Goal: Book appointment/travel/reservation

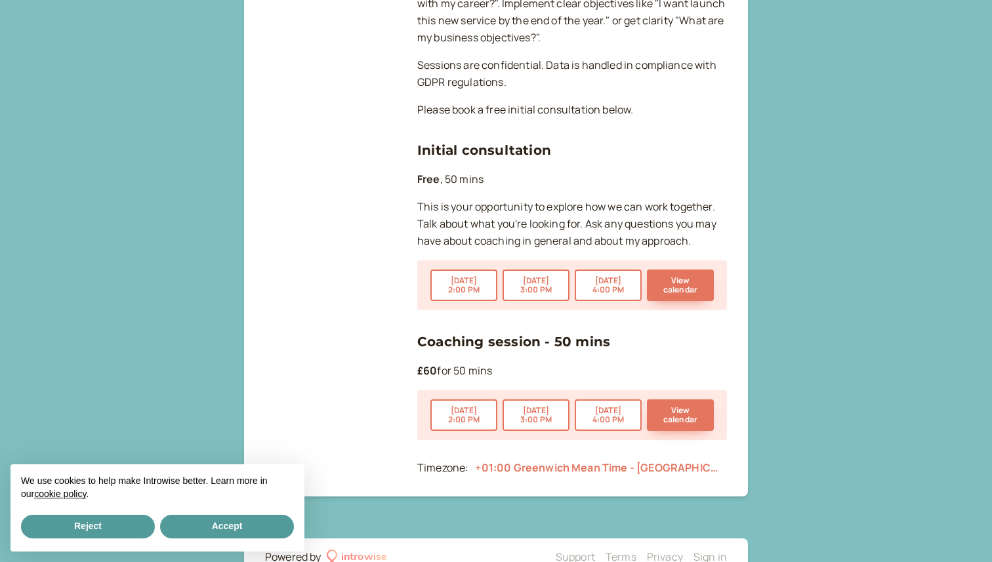
scroll to position [643, 0]
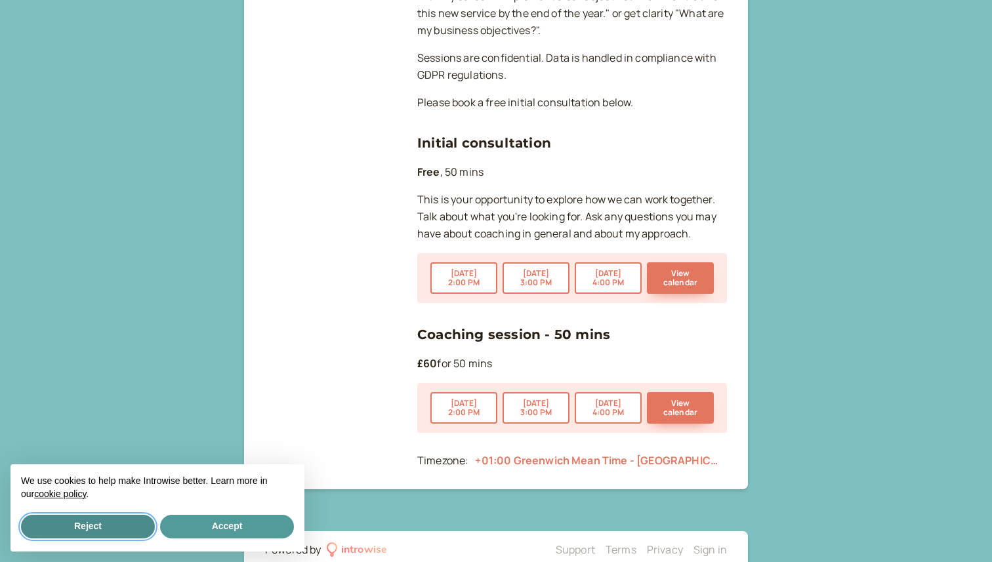
click at [85, 528] on button "Reject" at bounding box center [88, 527] width 134 height 24
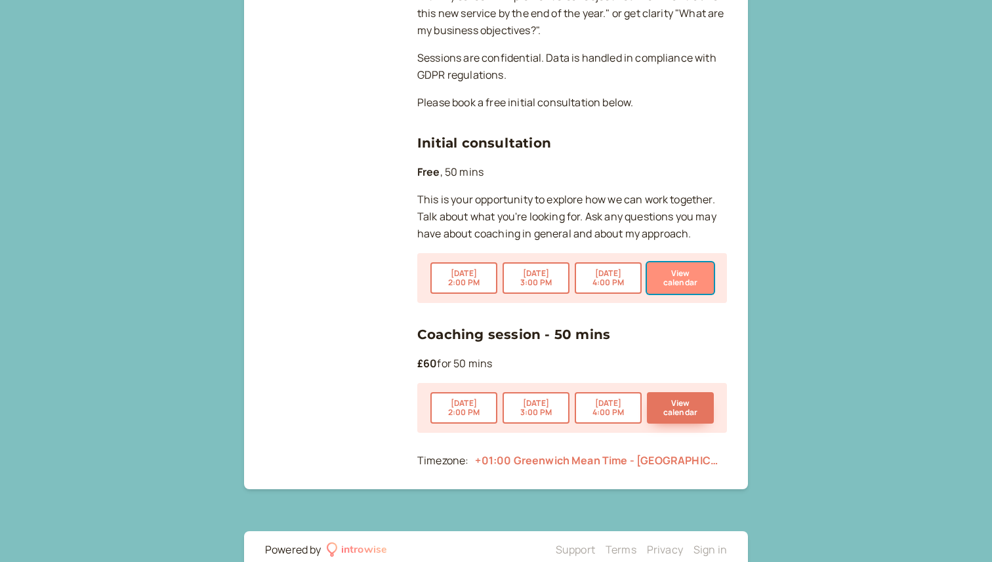
click at [673, 262] on button "View calendar" at bounding box center [680, 277] width 67 height 31
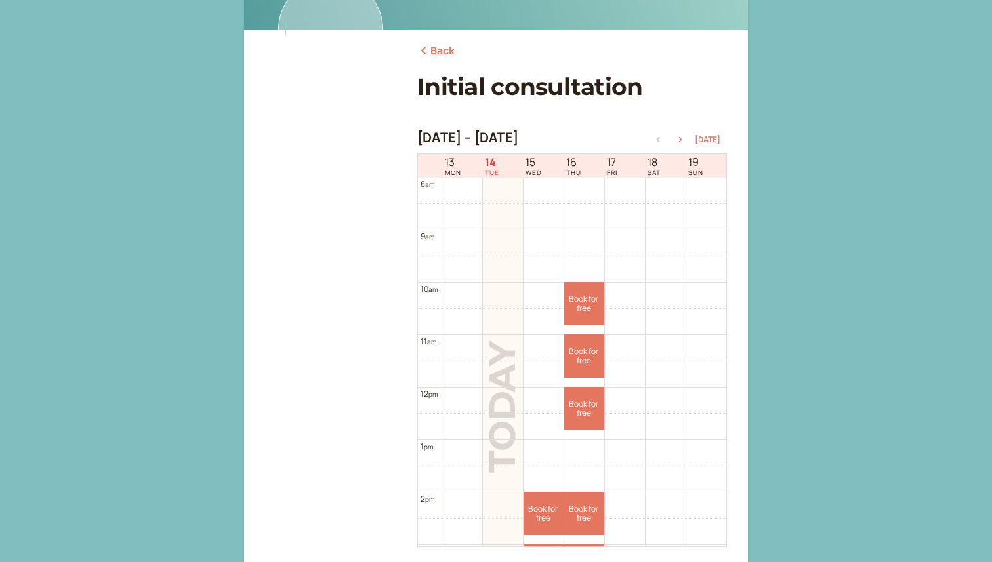
scroll to position [110, 0]
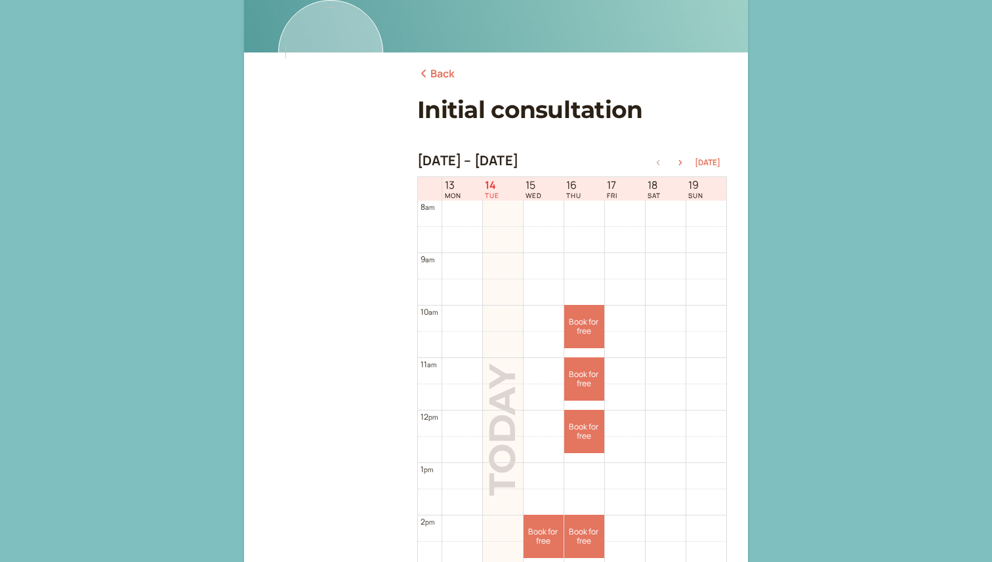
scroll to position [643, 0]
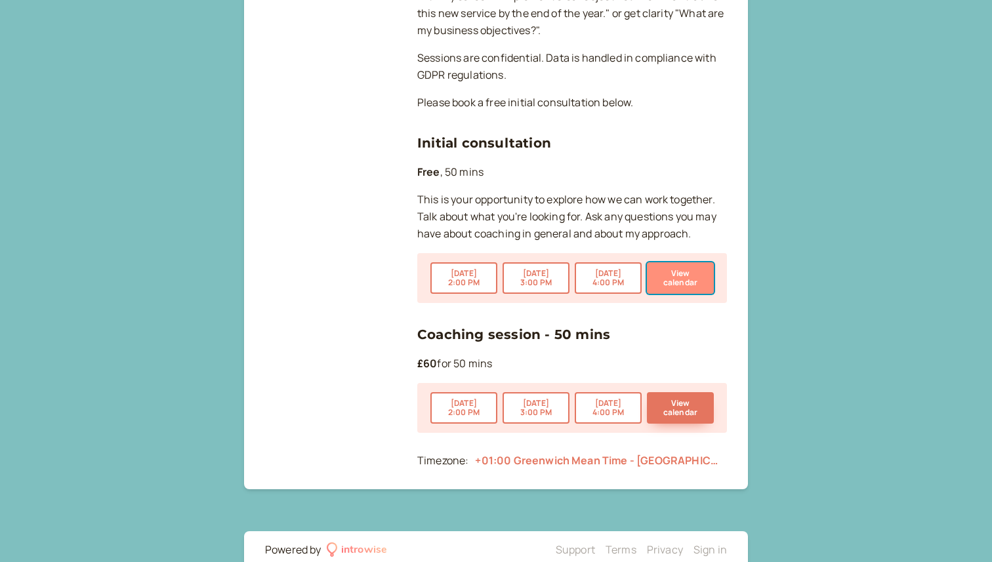
click at [677, 262] on button "View calendar" at bounding box center [680, 277] width 67 height 31
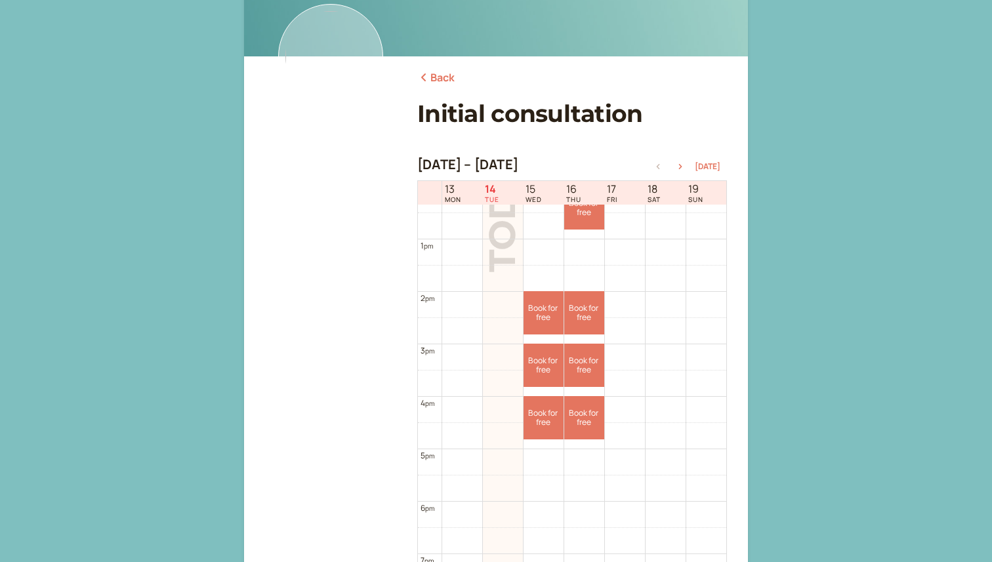
scroll to position [102, 0]
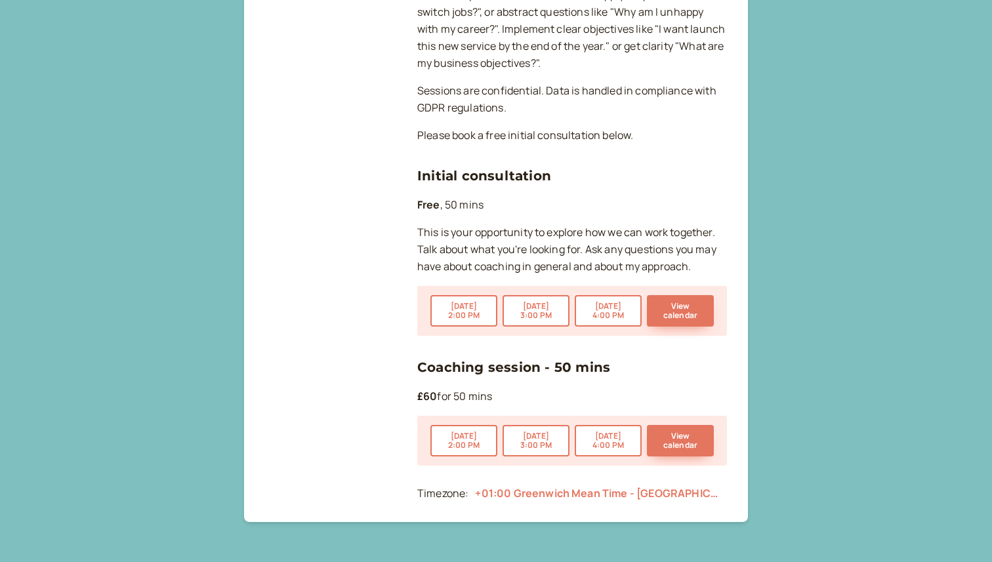
scroll to position [643, 0]
